Goal: Transaction & Acquisition: Purchase product/service

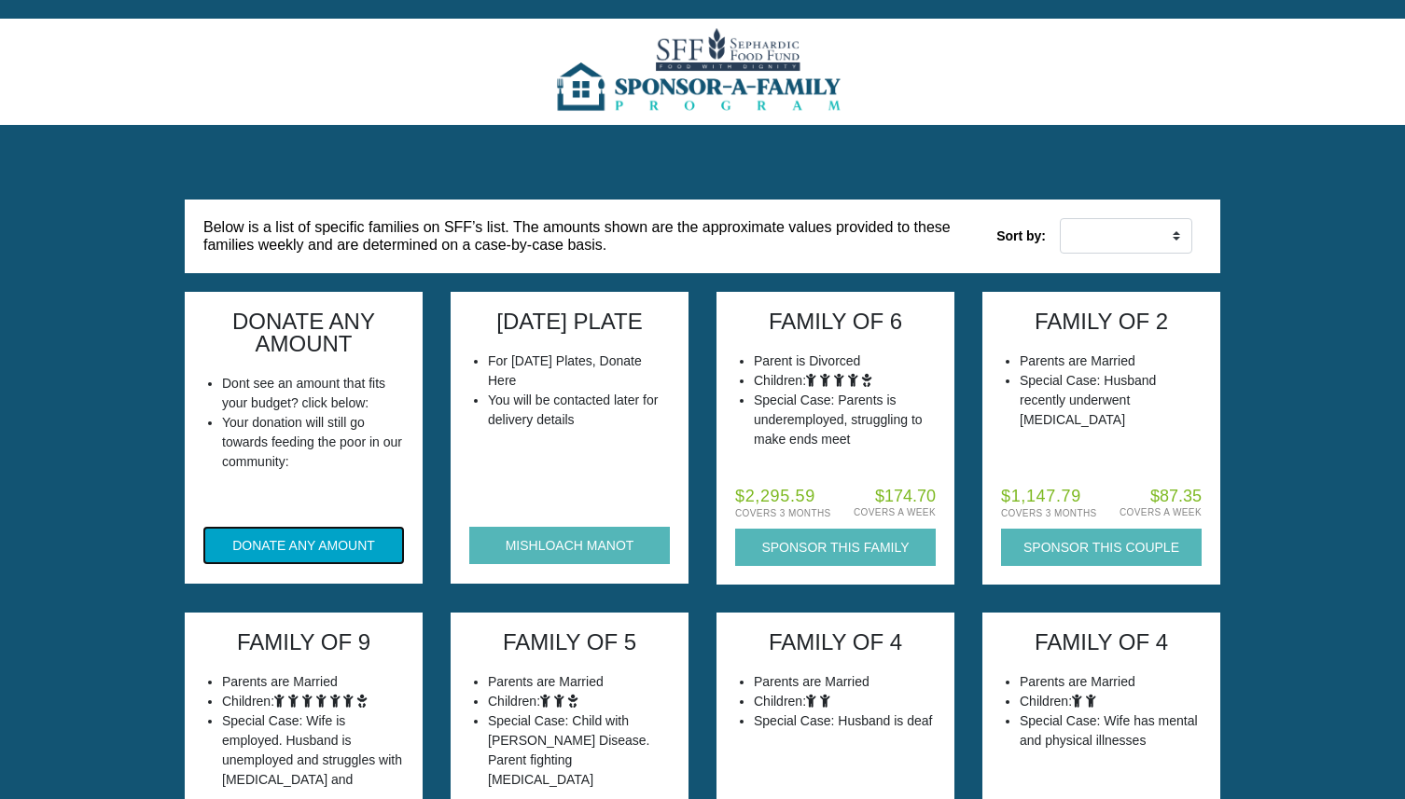
click at [303, 534] on button "DONATE ANY AMOUNT" at bounding box center [303, 545] width 201 height 37
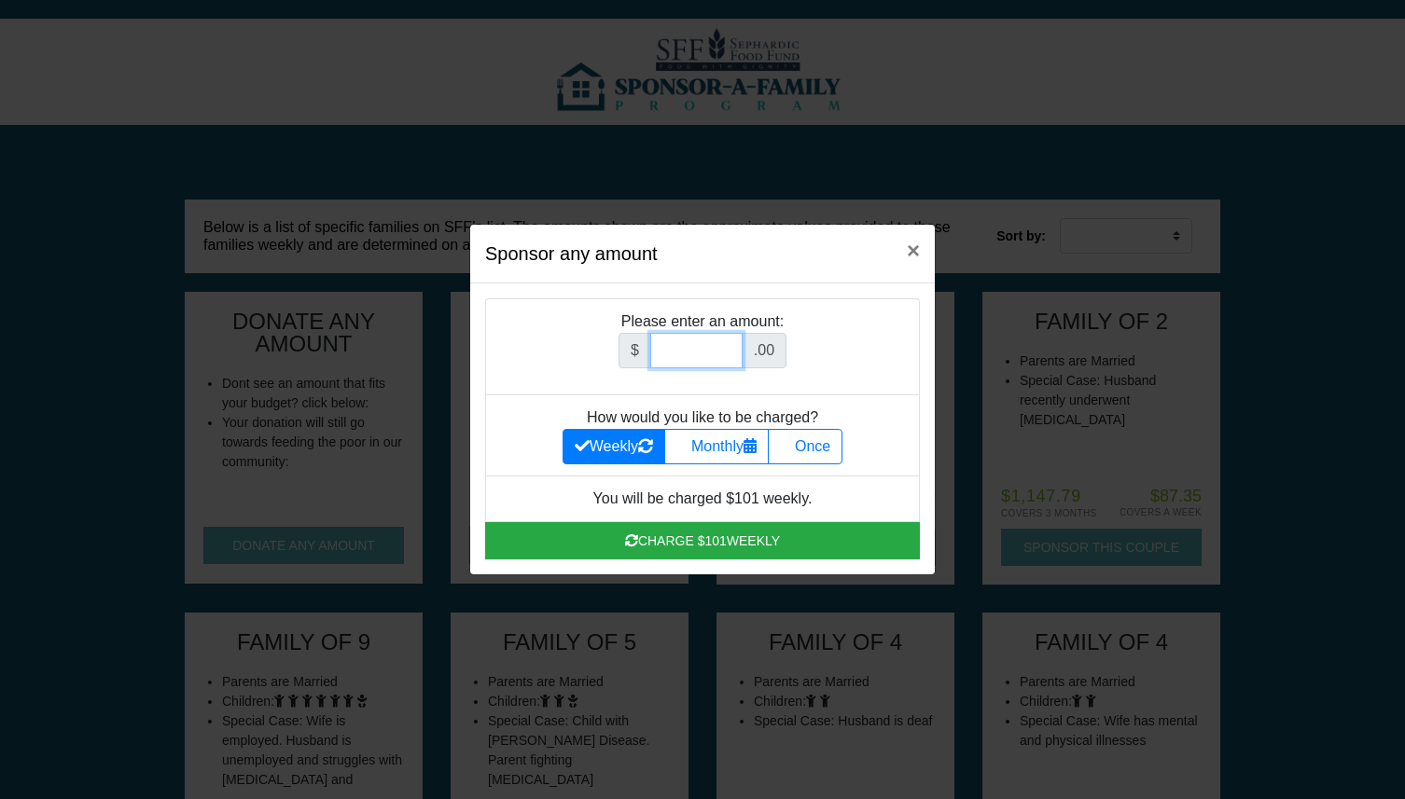
click at [701, 352] on input "Amount (to the nearest dollar)" at bounding box center [696, 350] width 92 height 35
type input "152"
click at [813, 440] on label "Once" at bounding box center [805, 446] width 75 height 35
click at [792, 440] on input "Once" at bounding box center [786, 442] width 12 height 12
radio input "true"
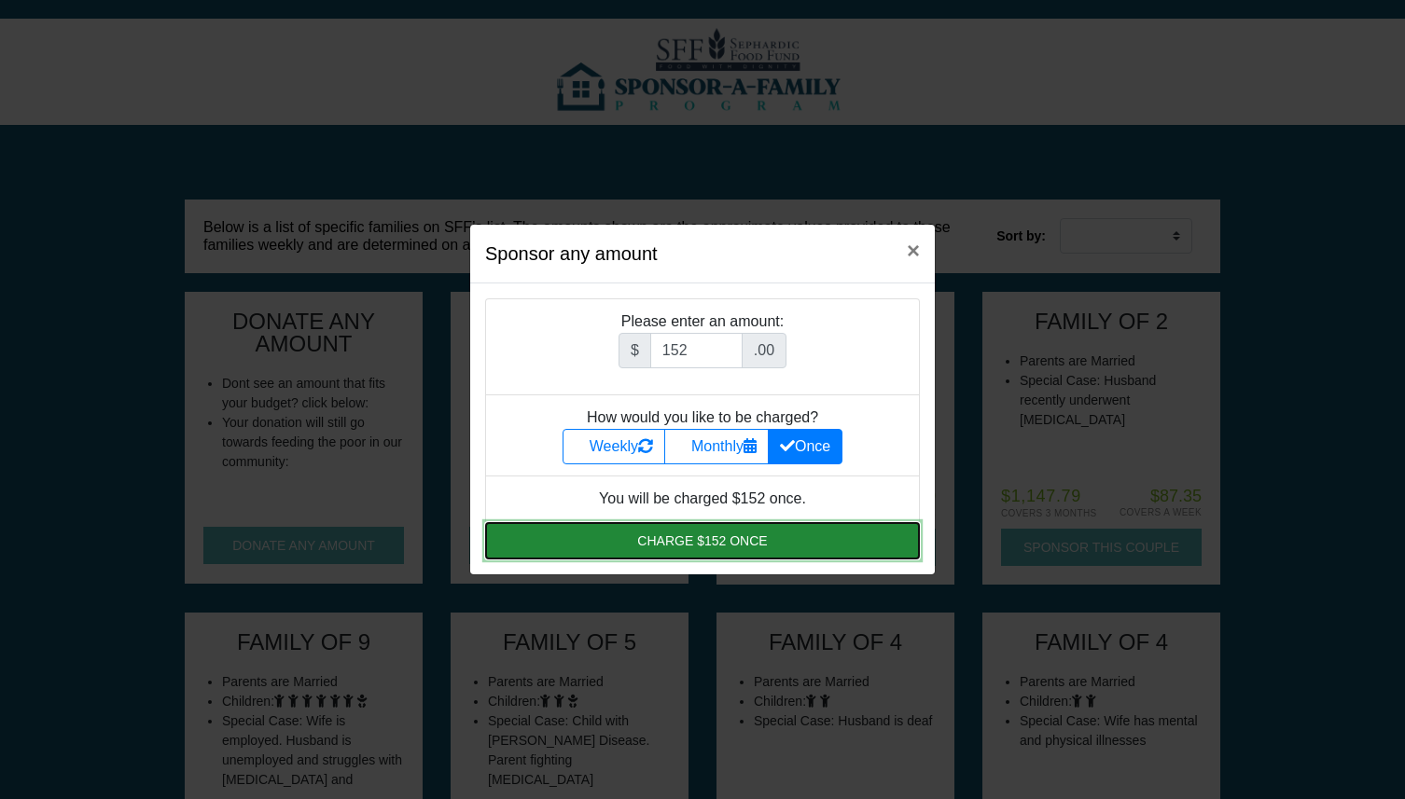
click at [689, 533] on button "Charge $152 once" at bounding box center [702, 540] width 435 height 37
